Goal: Information Seeking & Learning: Learn about a topic

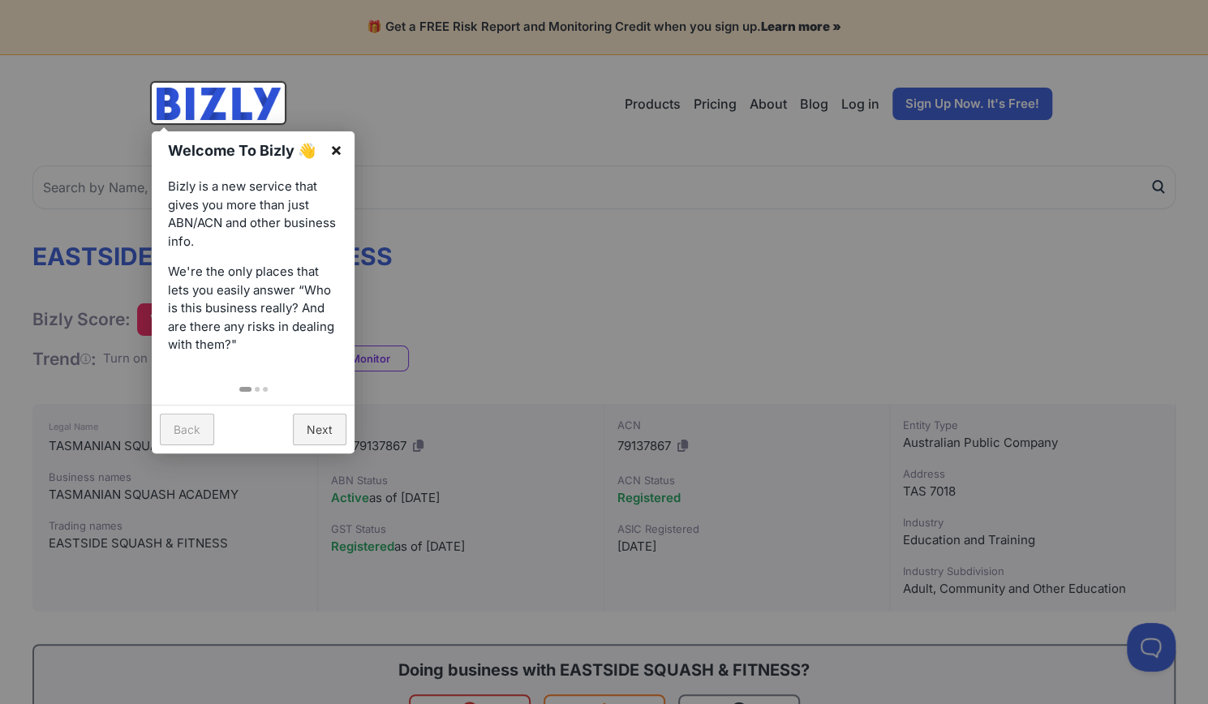
click at [339, 142] on link "×" at bounding box center [336, 149] width 37 height 37
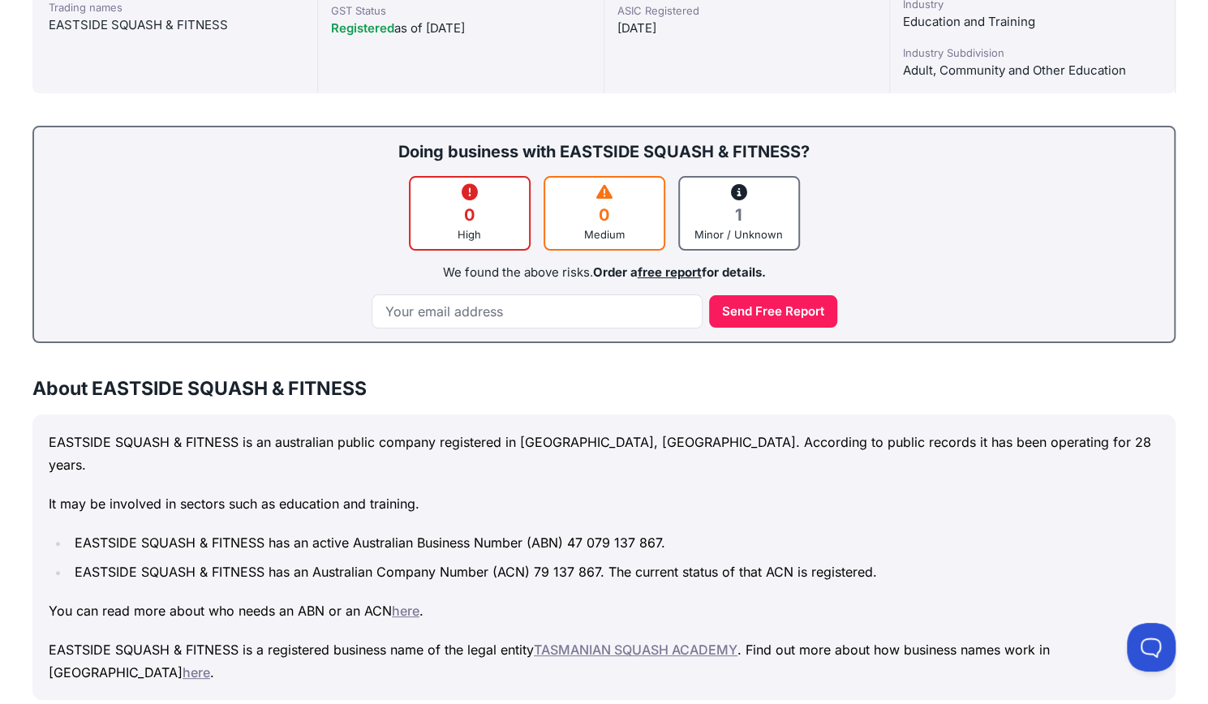
scroll to position [522, 0]
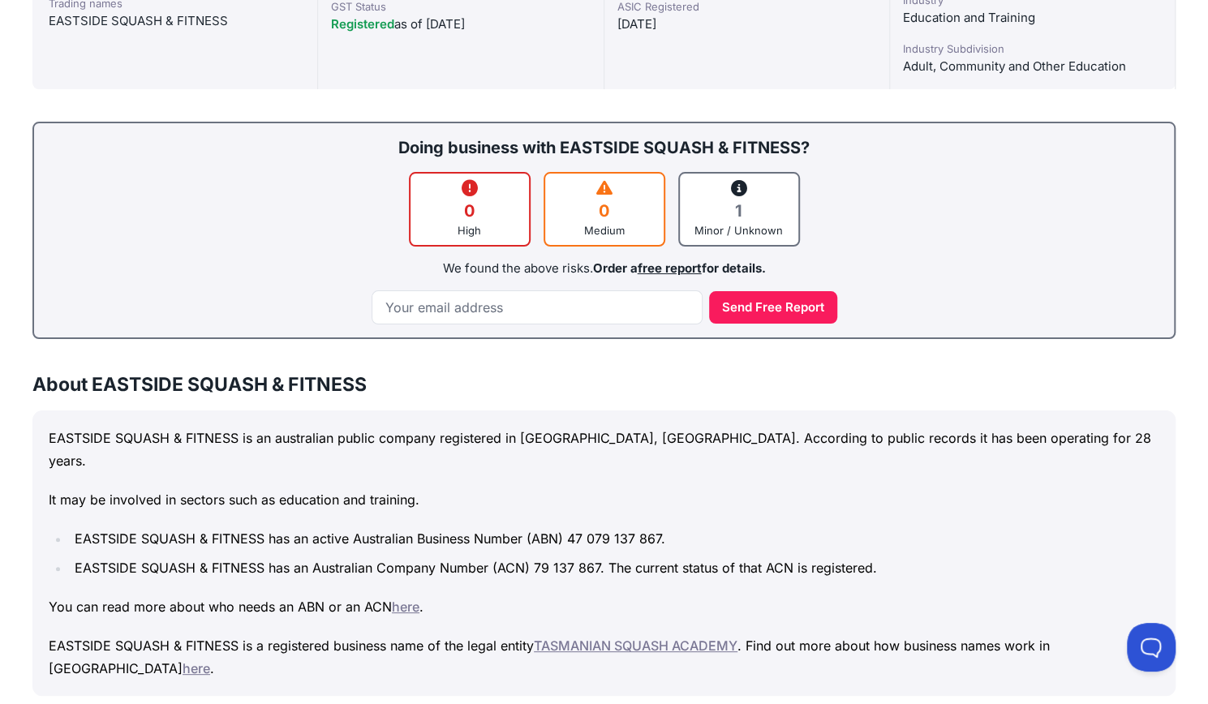
click at [736, 187] on icon at bounding box center [739, 188] width 16 height 16
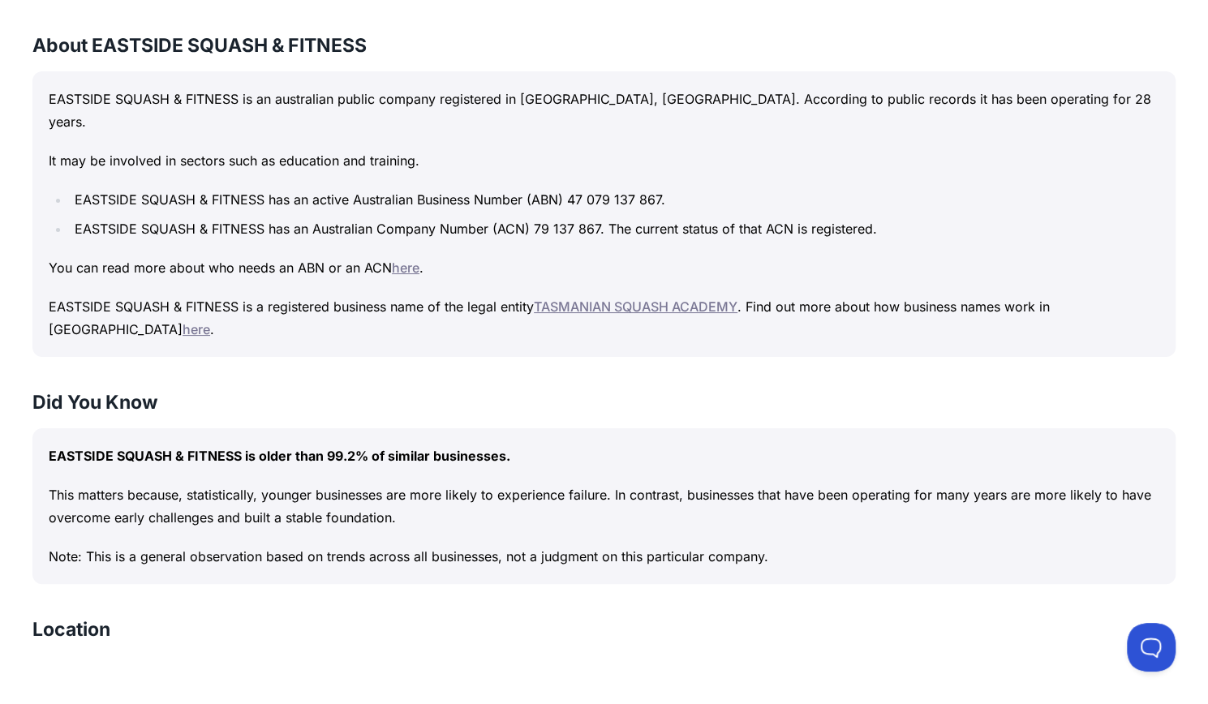
scroll to position [861, 0]
drag, startPoint x: 568, startPoint y: 176, endPoint x: 675, endPoint y: 174, distance: 107.1
click at [675, 189] on li "EASTSIDE SQUASH & FITNESS has an active Australian Business Number (ABN) 47 079…" at bounding box center [615, 200] width 1090 height 23
click at [567, 390] on div "Did You Know EASTSIDE SQUASH & FITNESS is older than 99.2% of similar businesse…" at bounding box center [603, 487] width 1143 height 195
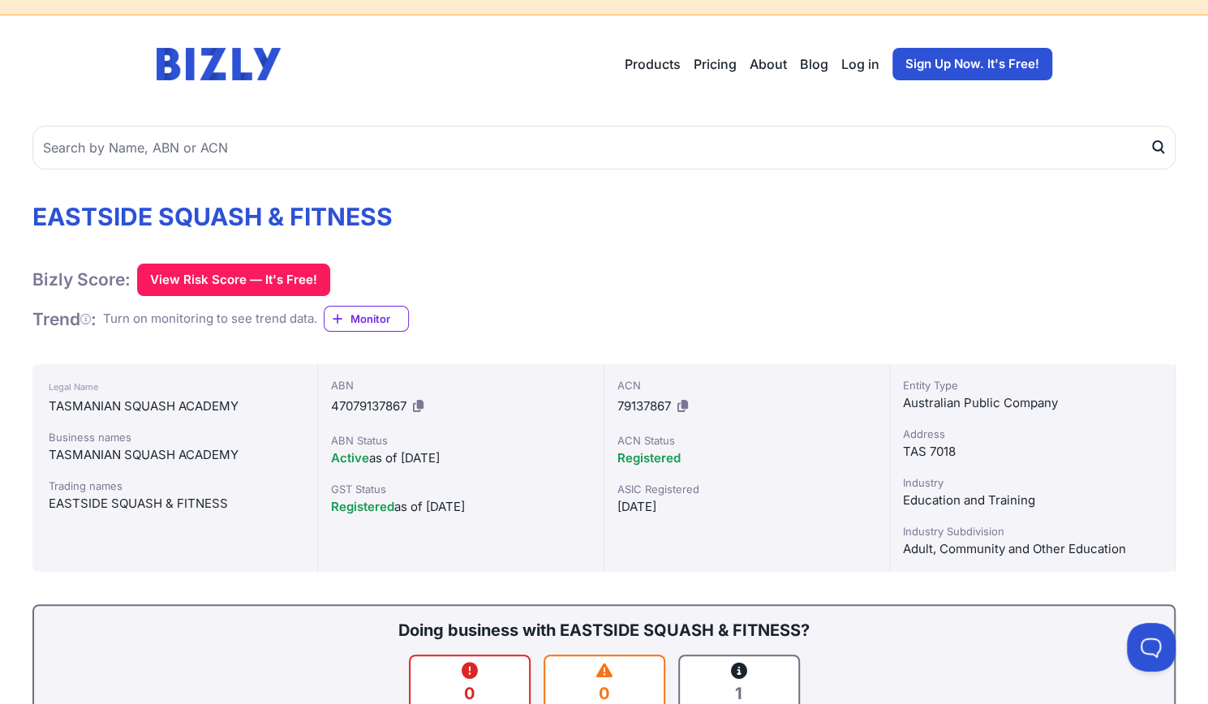
scroll to position [39, 0]
click at [295, 274] on button "View Risk Score — It's Free!" at bounding box center [233, 280] width 193 height 32
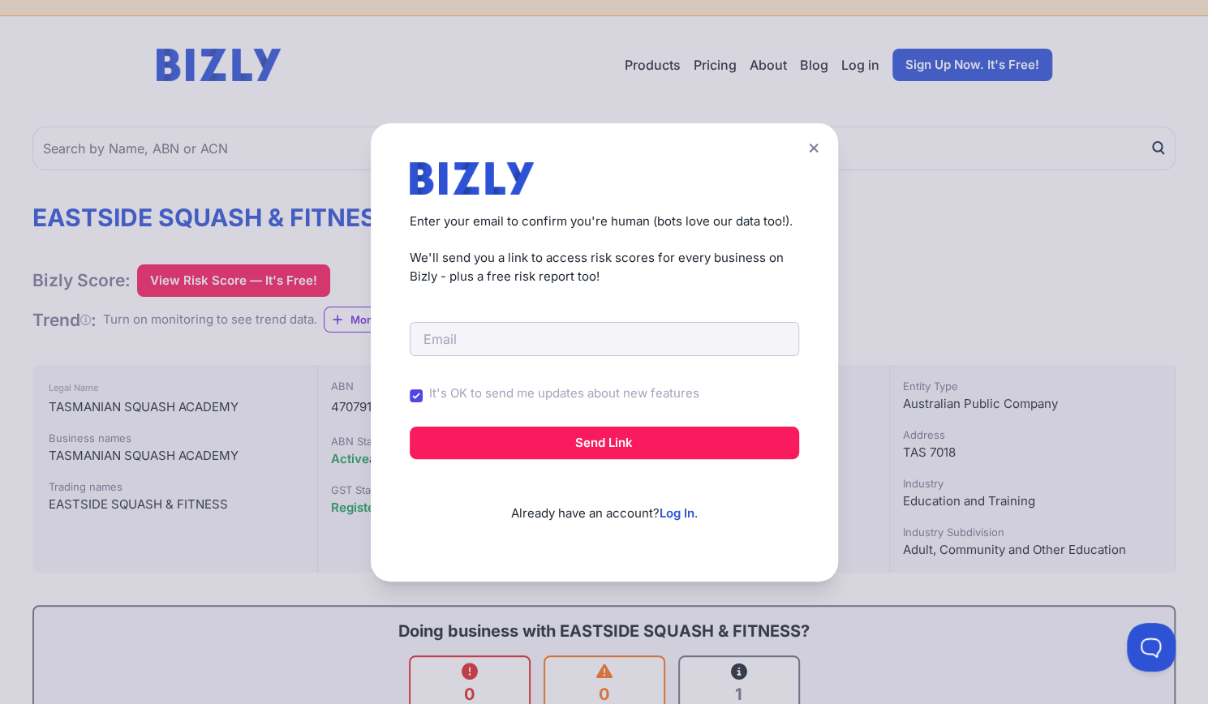
click at [819, 143] on icon at bounding box center [814, 148] width 10 height 11
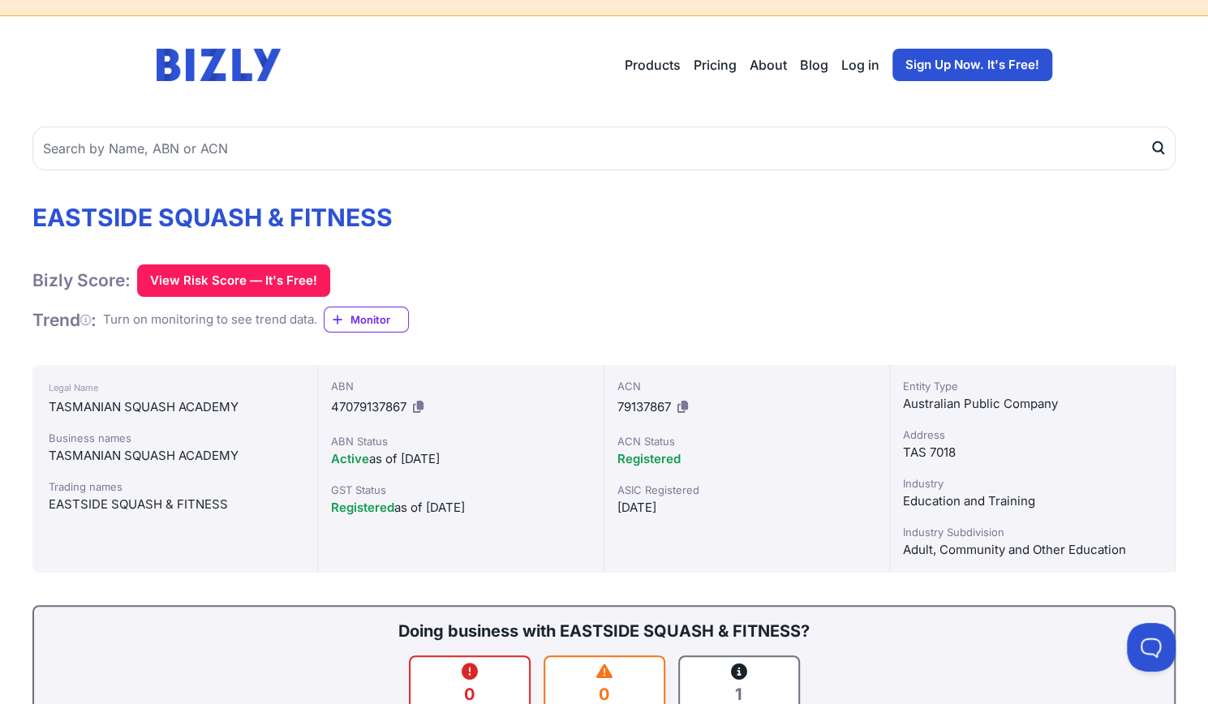
scroll to position [228, 0]
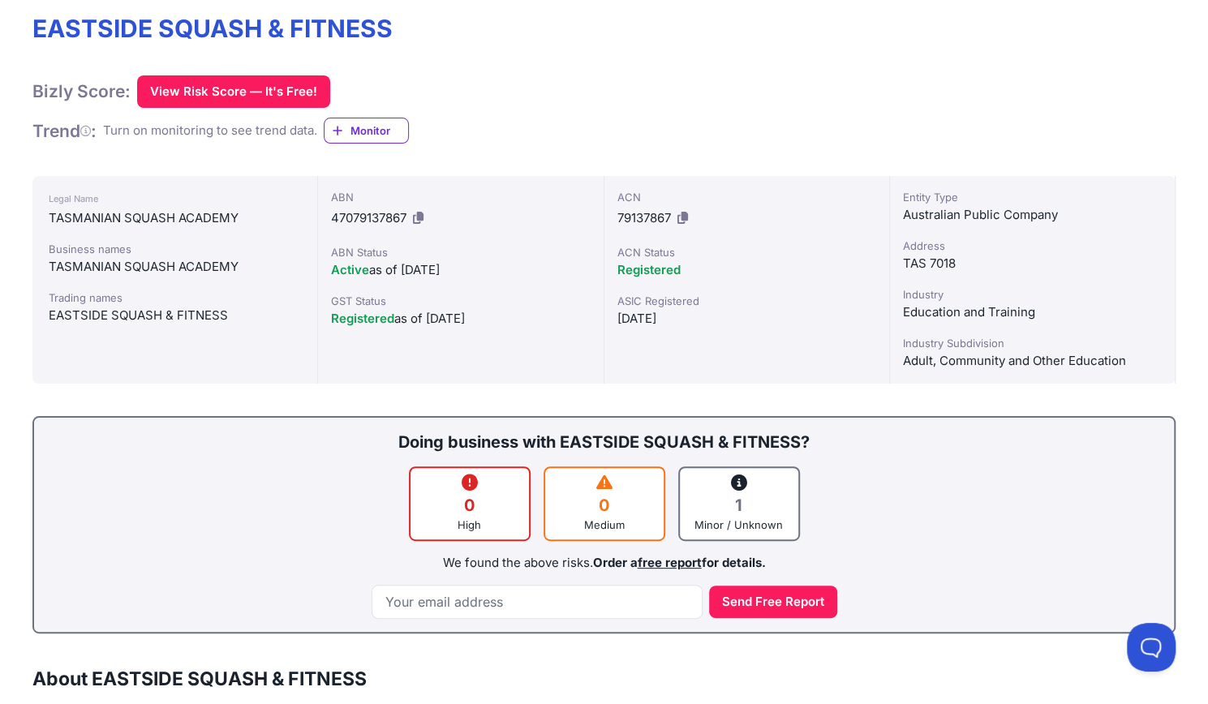
drag, startPoint x: 405, startPoint y: 269, endPoint x: 488, endPoint y: 273, distance: 83.7
click at [488, 273] on div "Active as of [DATE]" at bounding box center [460, 269] width 259 height 19
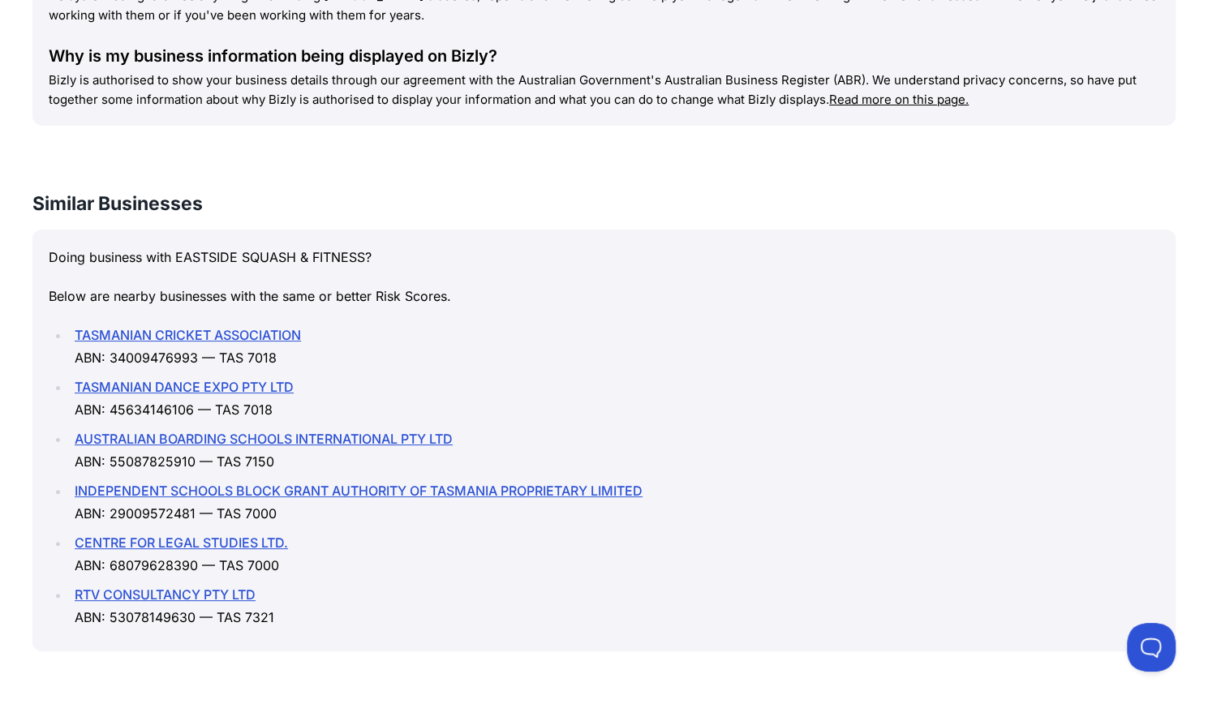
scroll to position [2241, 0]
